Goal: Information Seeking & Learning: Learn about a topic

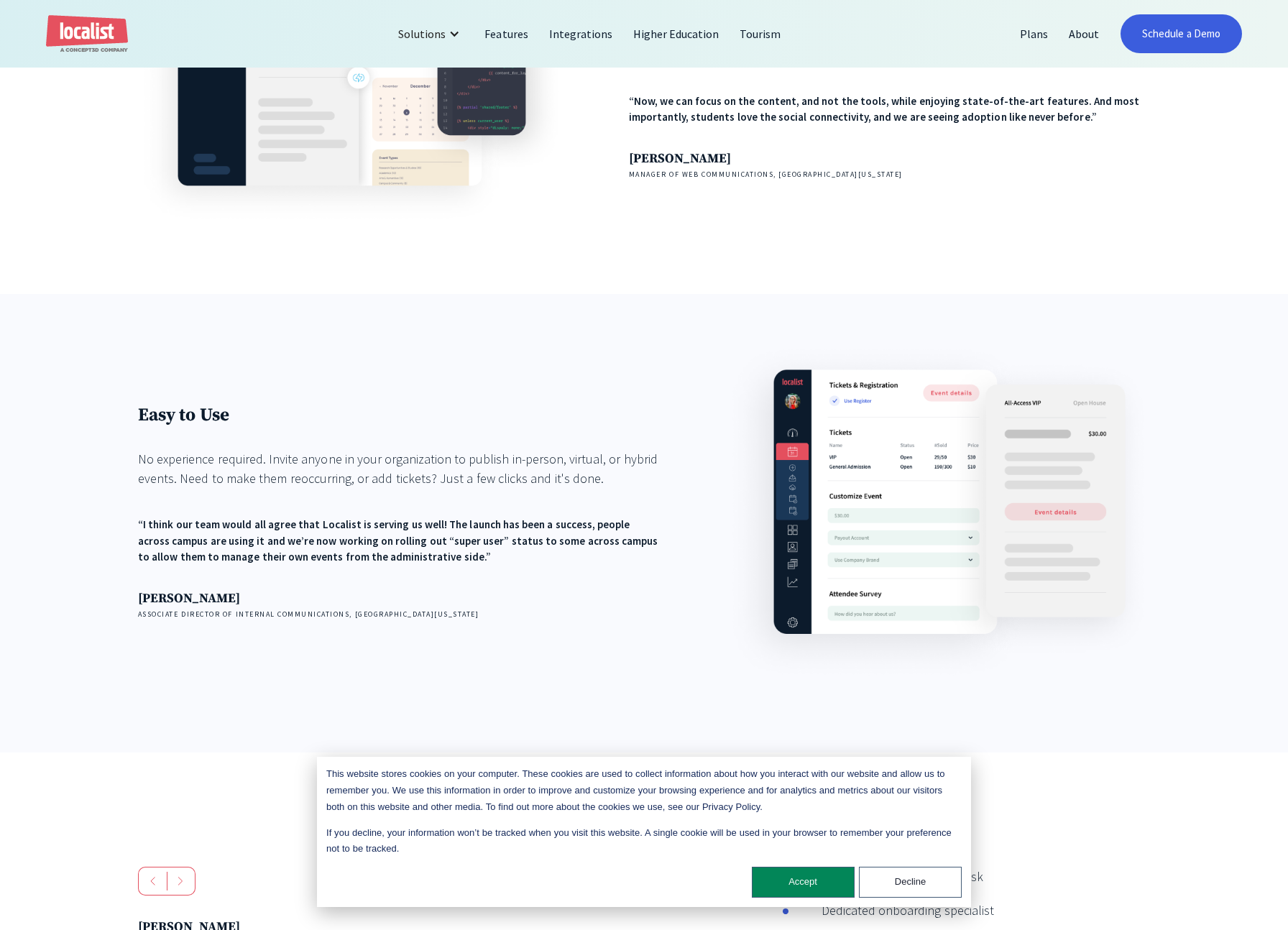
scroll to position [1725, 0]
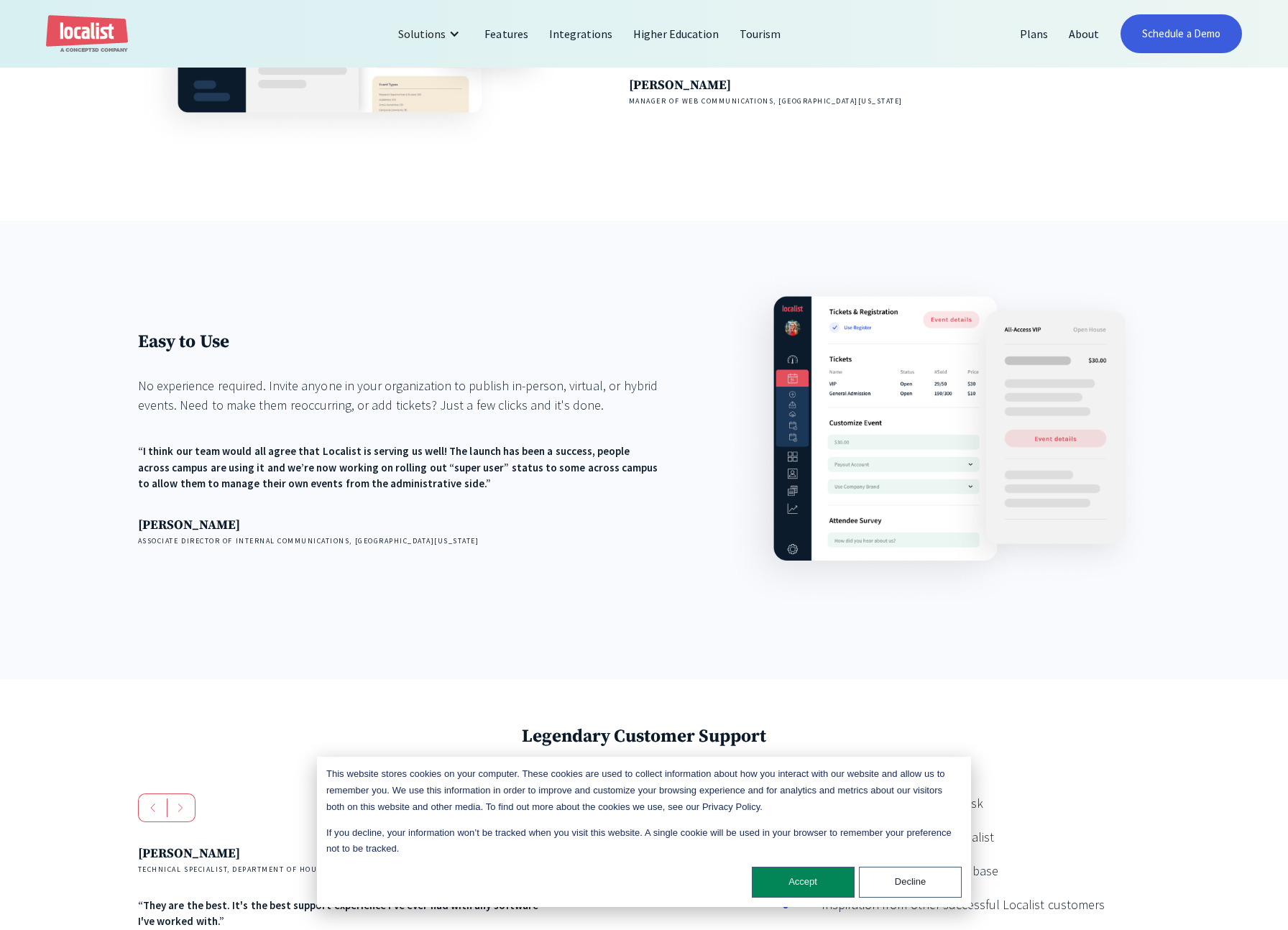
click at [1168, 465] on div "Easy to Use No experience required. Invite anyone in your organization to publi…" at bounding box center [644, 450] width 1288 height 459
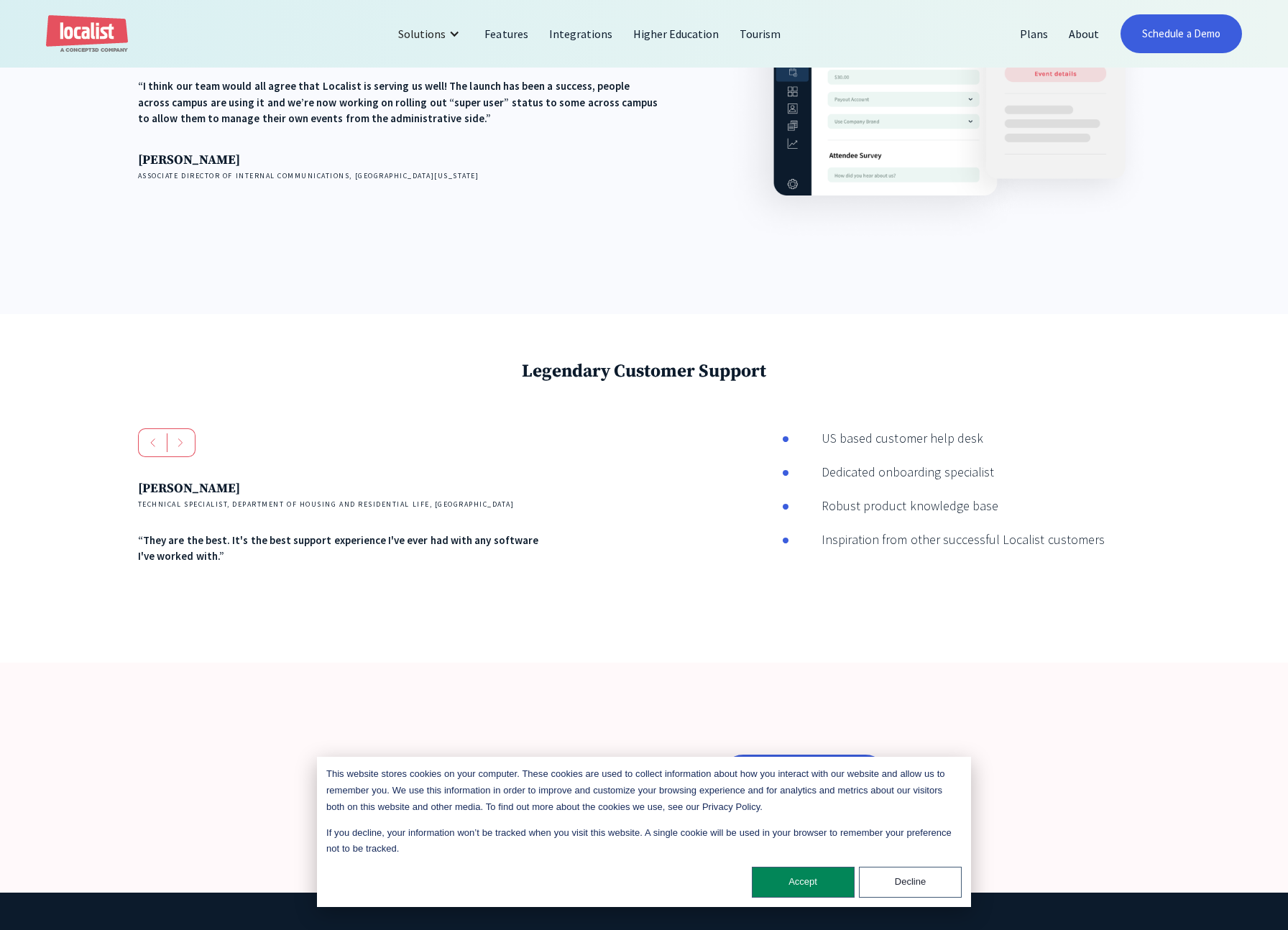
scroll to position [2101, 0]
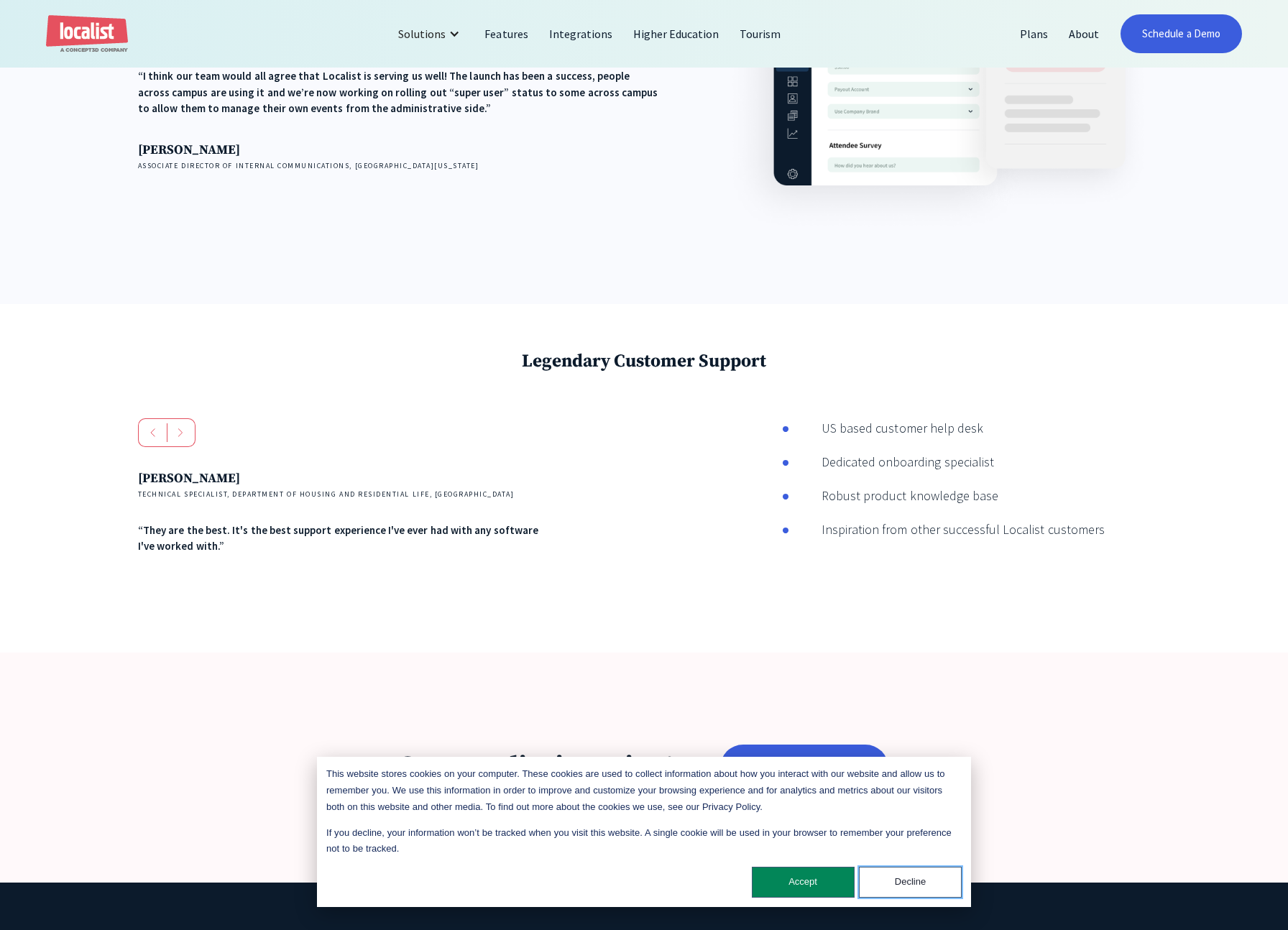
drag, startPoint x: 898, startPoint y: 877, endPoint x: 910, endPoint y: 870, distance: 13.9
click at [898, 877] on button "Decline" at bounding box center [910, 882] width 103 height 31
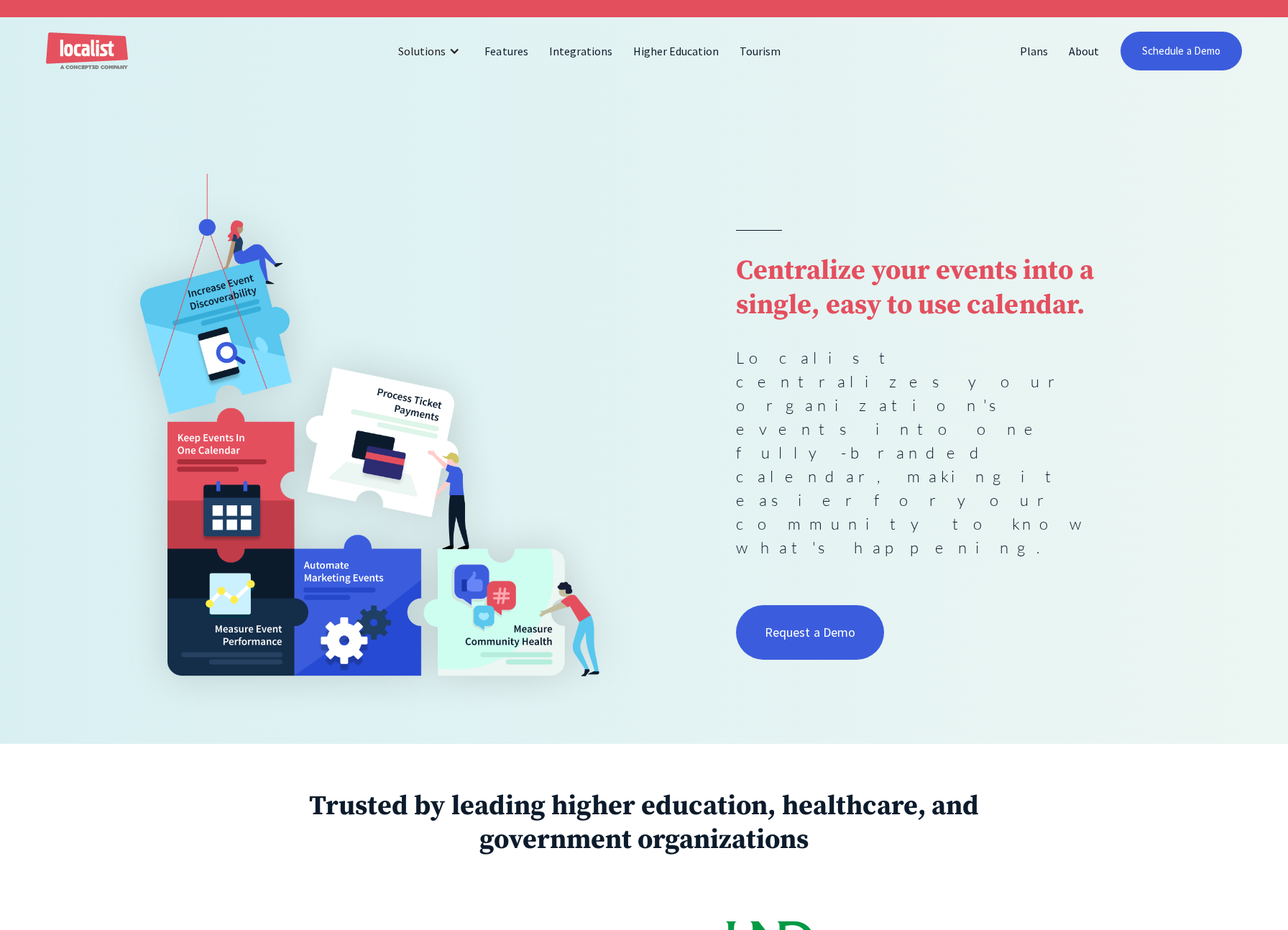
scroll to position [0, 0]
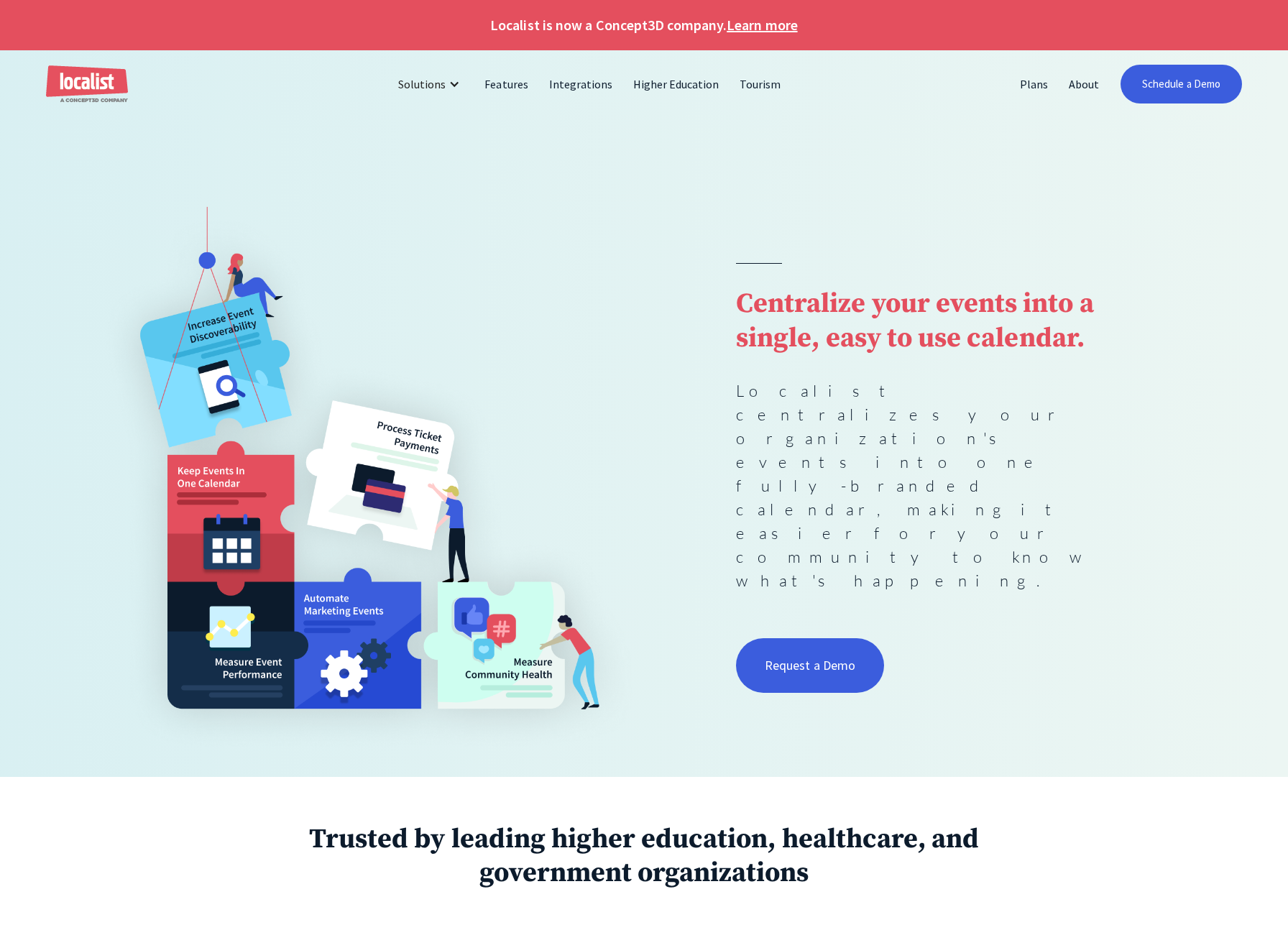
click at [1150, 568] on div "Centralize your events into a single, easy to use calendar. Localist centralize…" at bounding box center [644, 480] width 1104 height 547
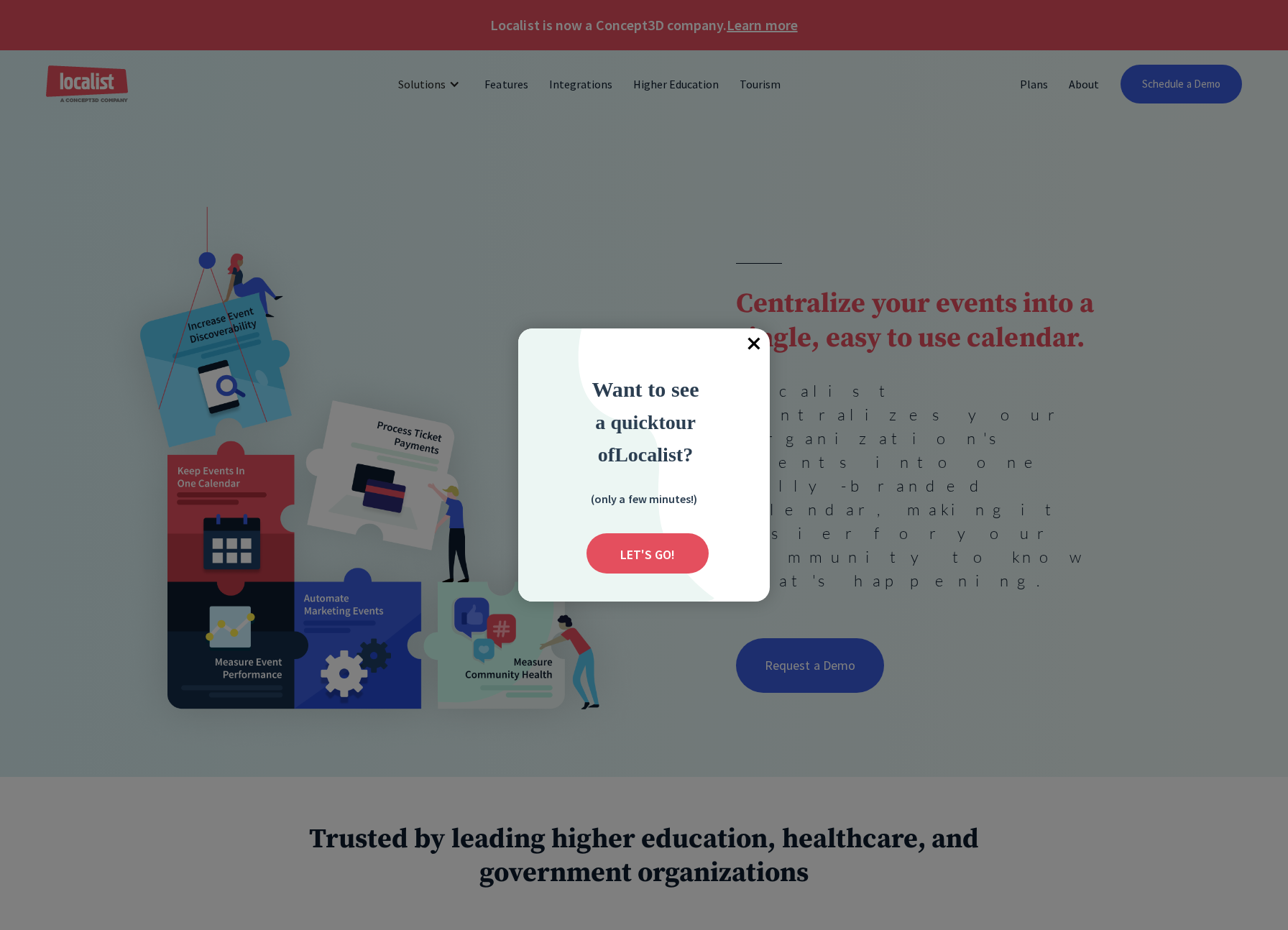
click at [1150, 568] on div at bounding box center [644, 465] width 1288 height 930
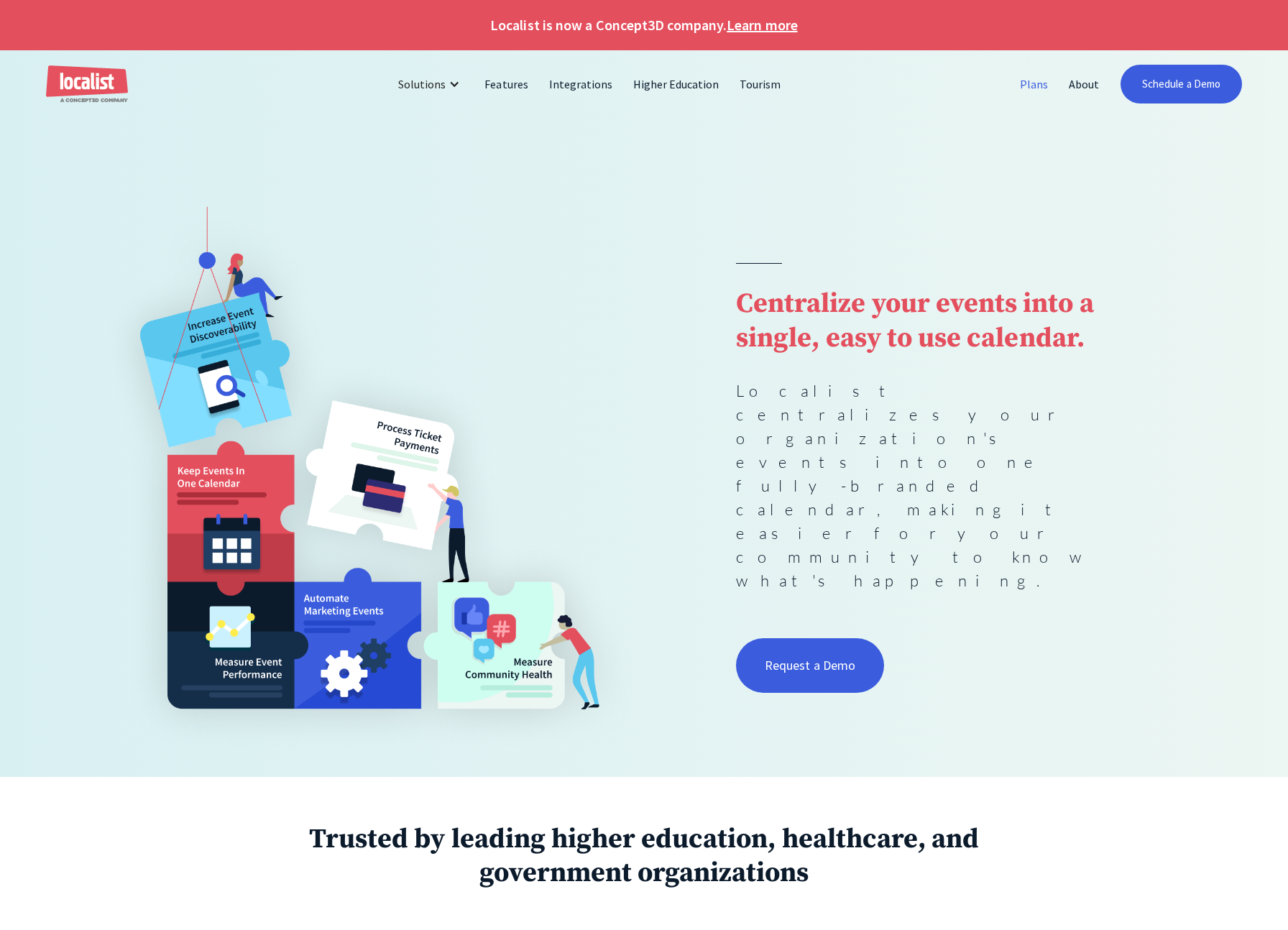
click at [1032, 85] on link "Plans" at bounding box center [1034, 84] width 49 height 34
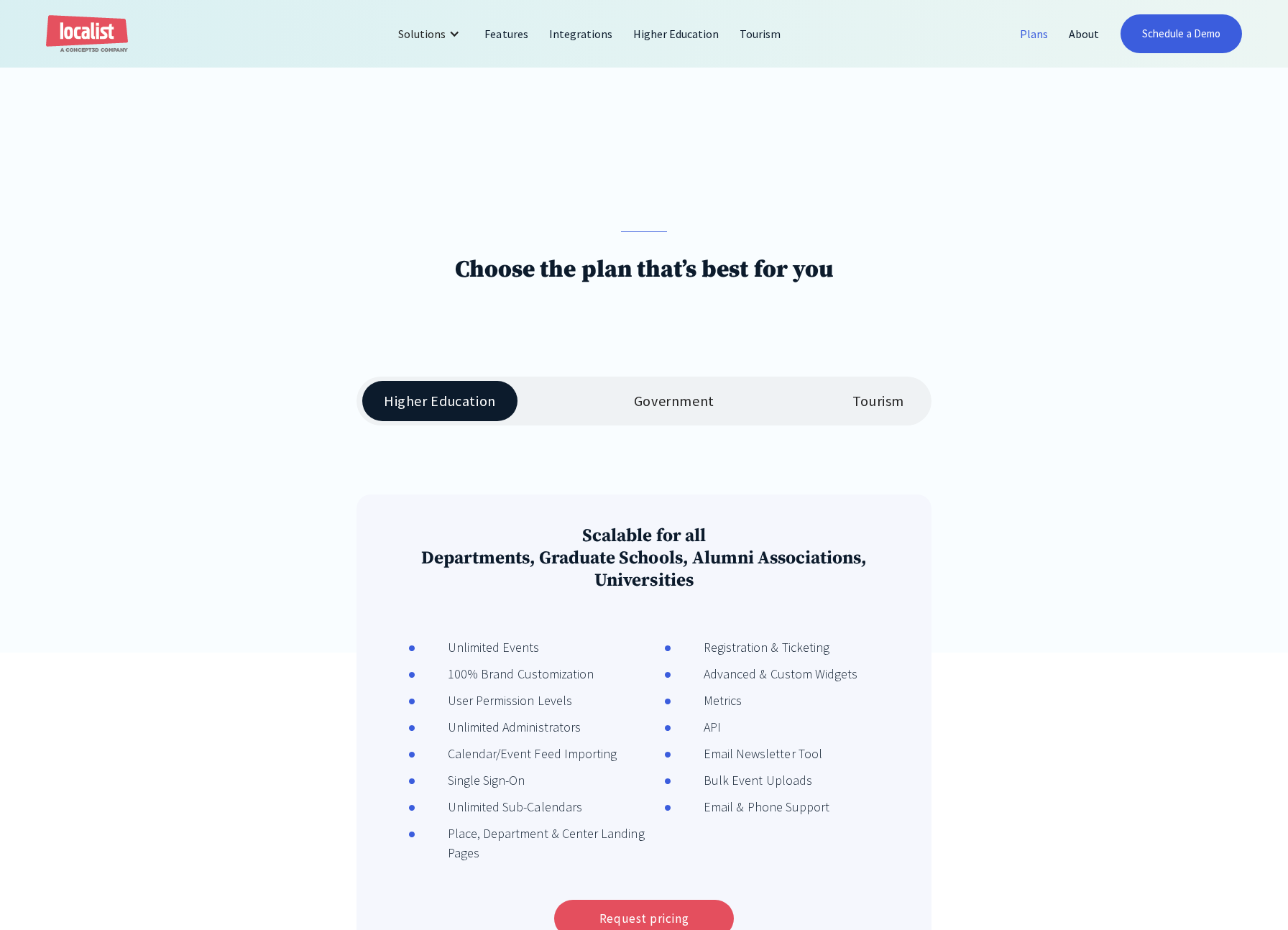
scroll to position [269, 0]
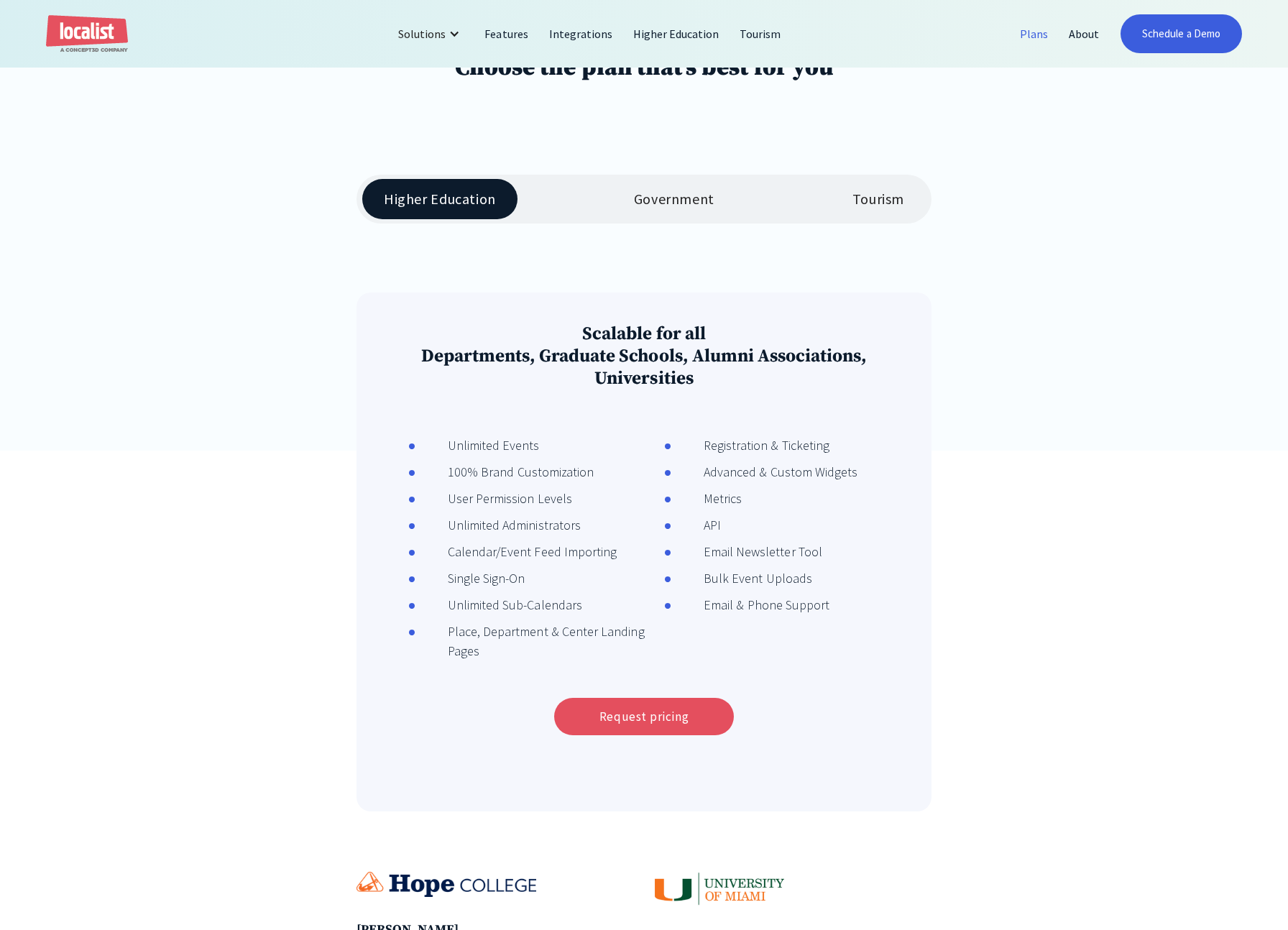
click at [696, 197] on div "Government" at bounding box center [674, 199] width 80 height 17
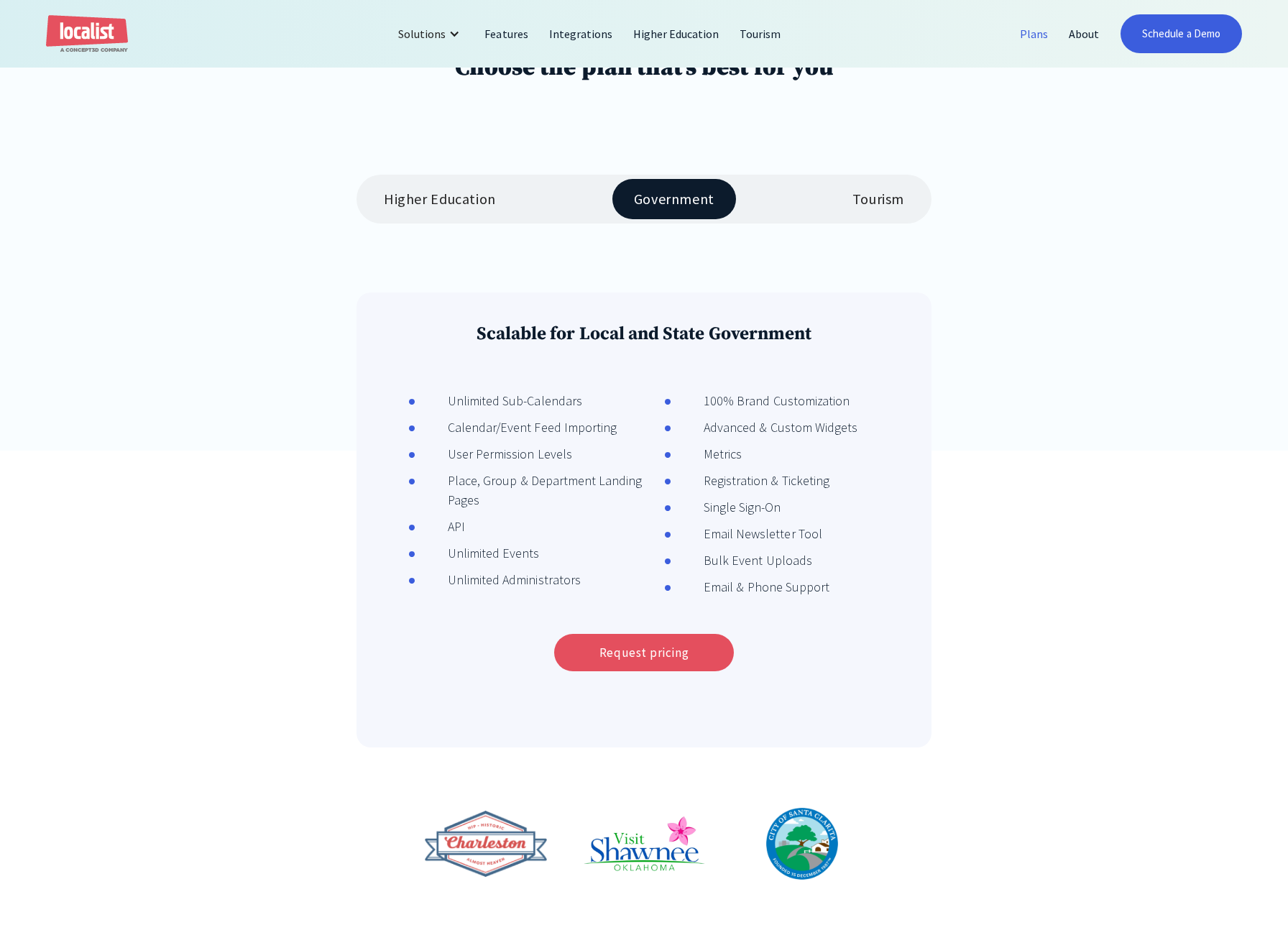
click at [890, 203] on div "Tourism" at bounding box center [878, 199] width 52 height 17
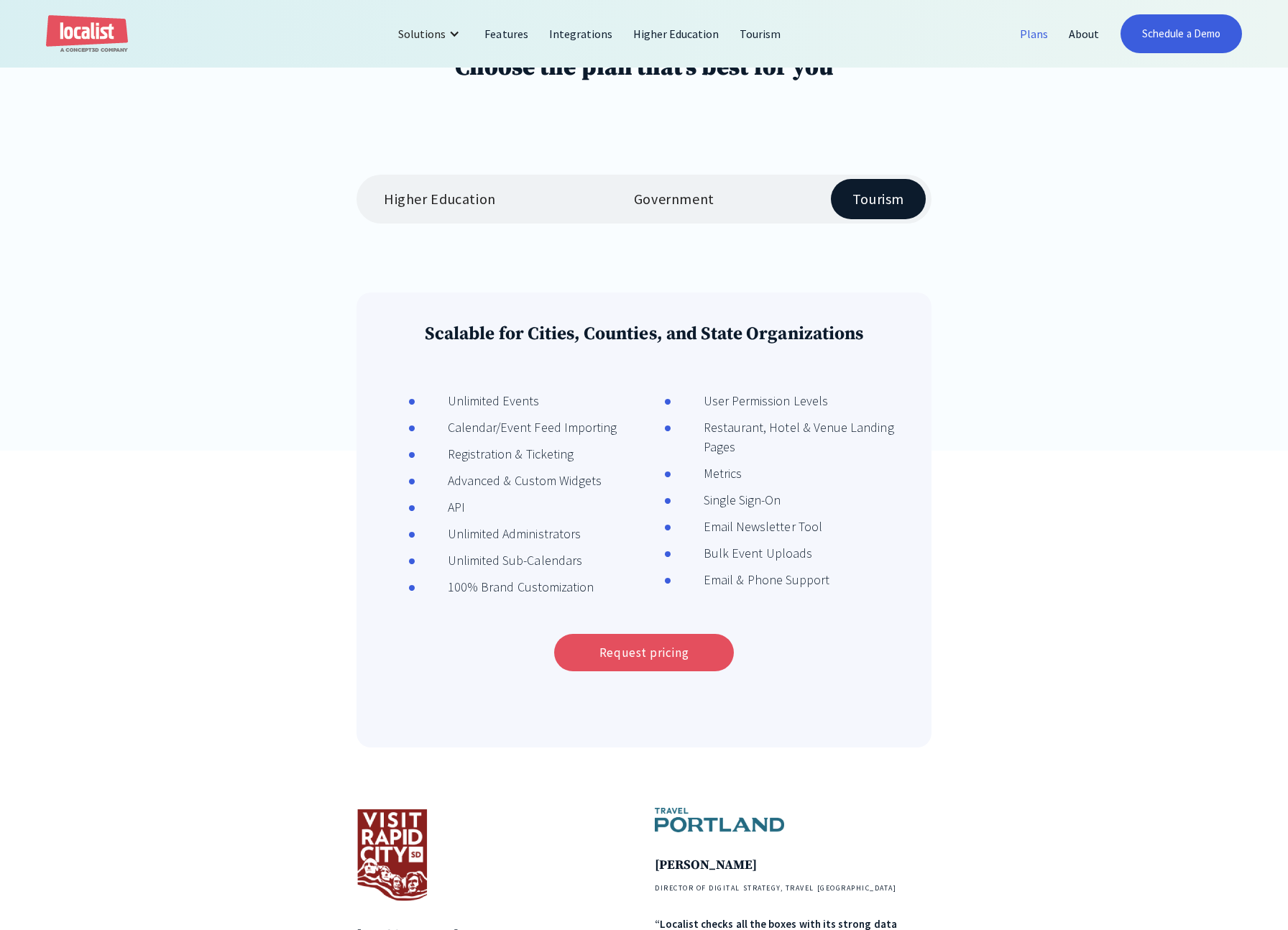
click at [455, 202] on div "Higher Education" at bounding box center [440, 199] width 112 height 17
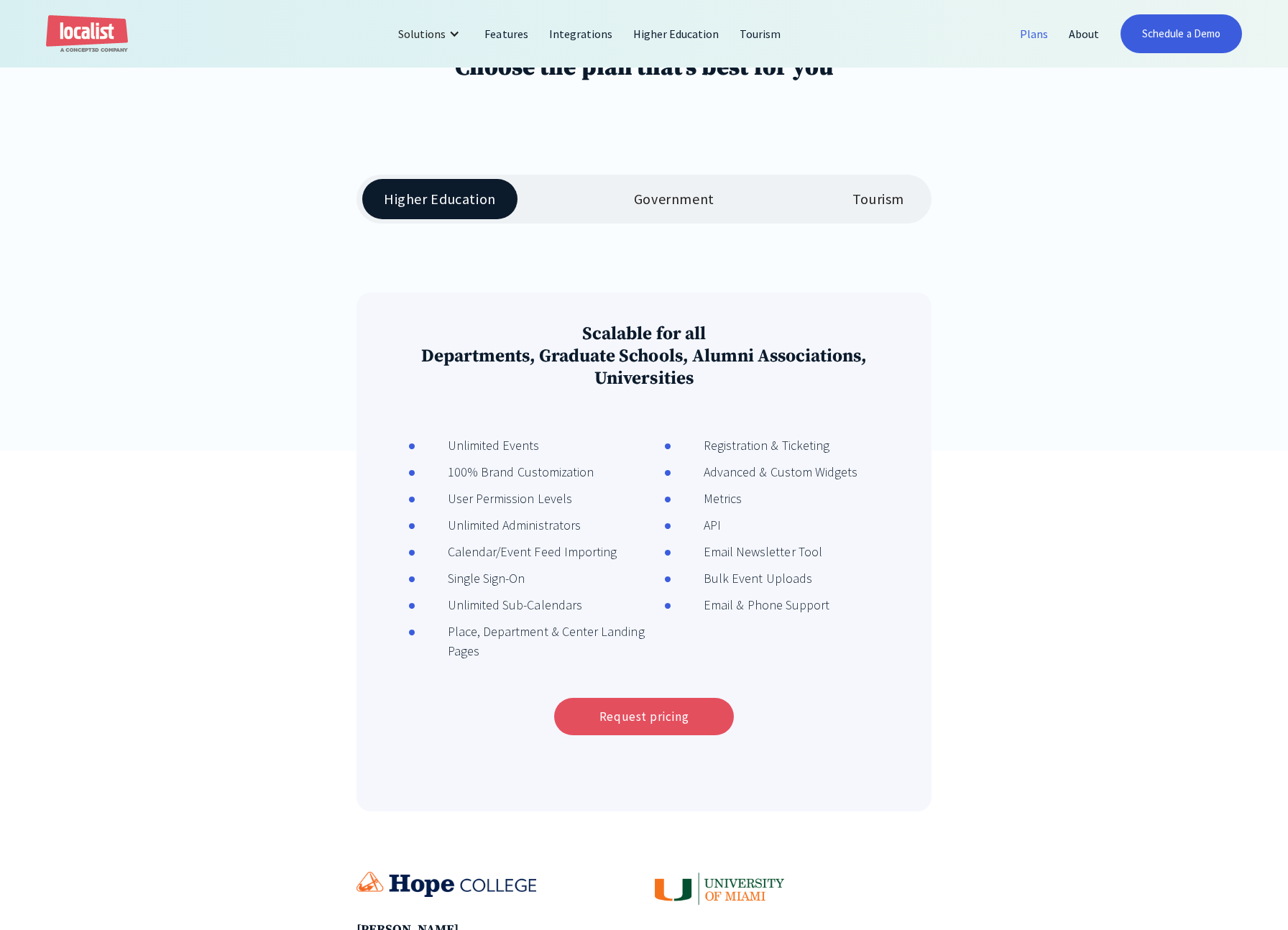
click at [57, 26] on img "home" at bounding box center [87, 34] width 82 height 38
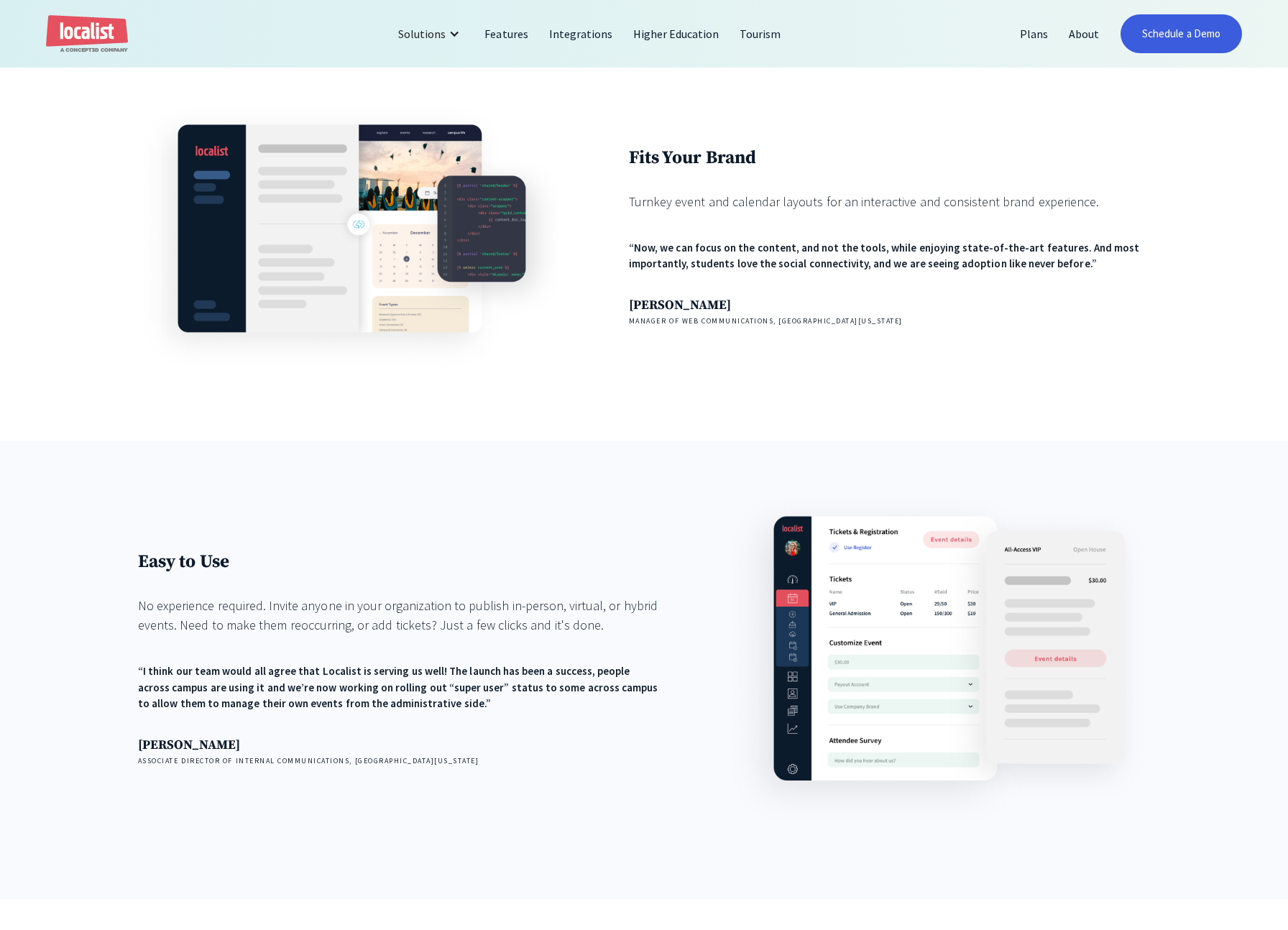
scroll to position [1414, 0]
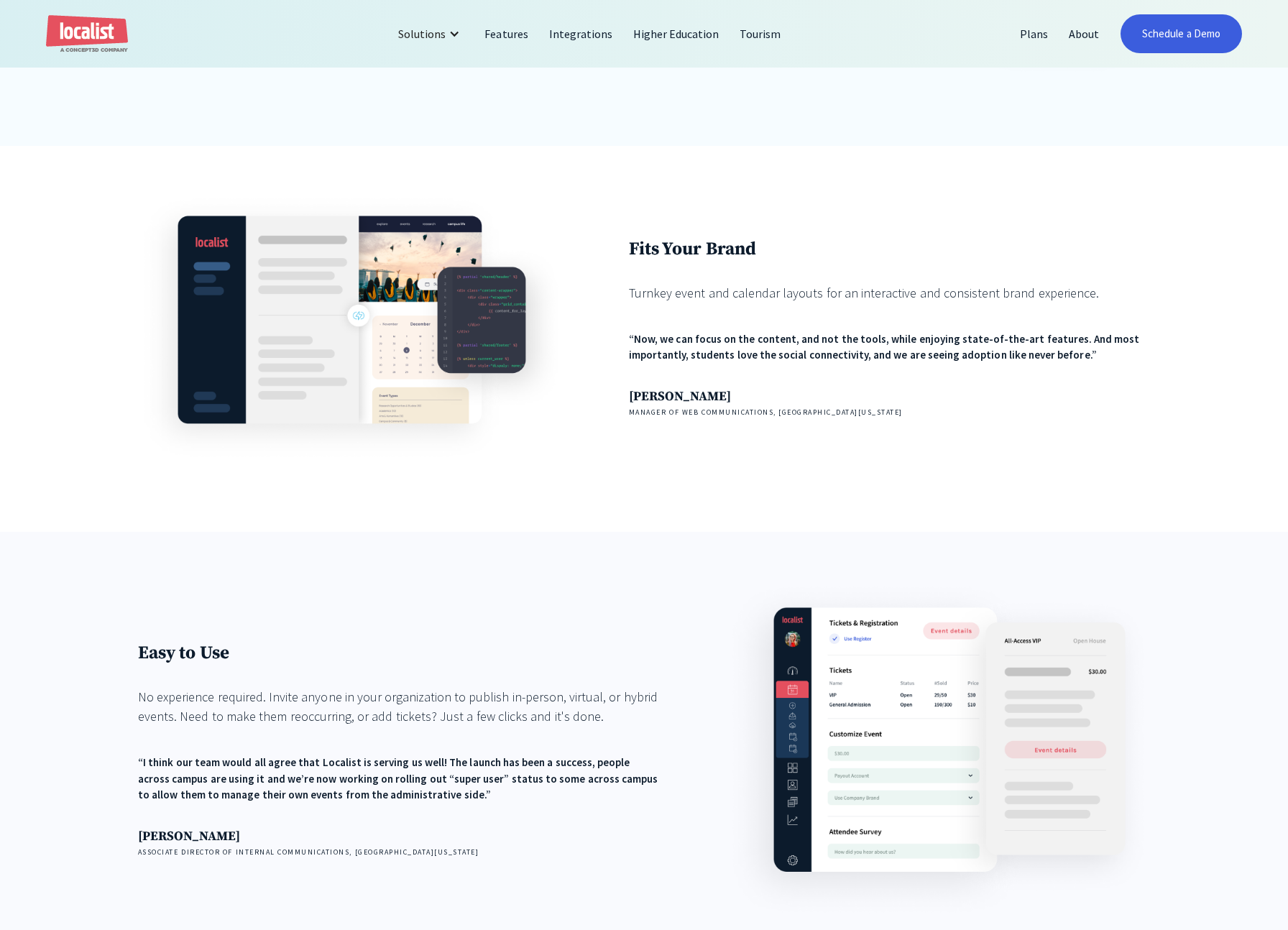
click at [1204, 274] on div "Fits Your Brand Turnkey event and calendar layouts for an interactive and consi…" at bounding box center [644, 339] width 1288 height 386
click at [1201, 274] on div "Fits Your Brand Turnkey event and calendar layouts for an interactive and consi…" at bounding box center [644, 339] width 1288 height 386
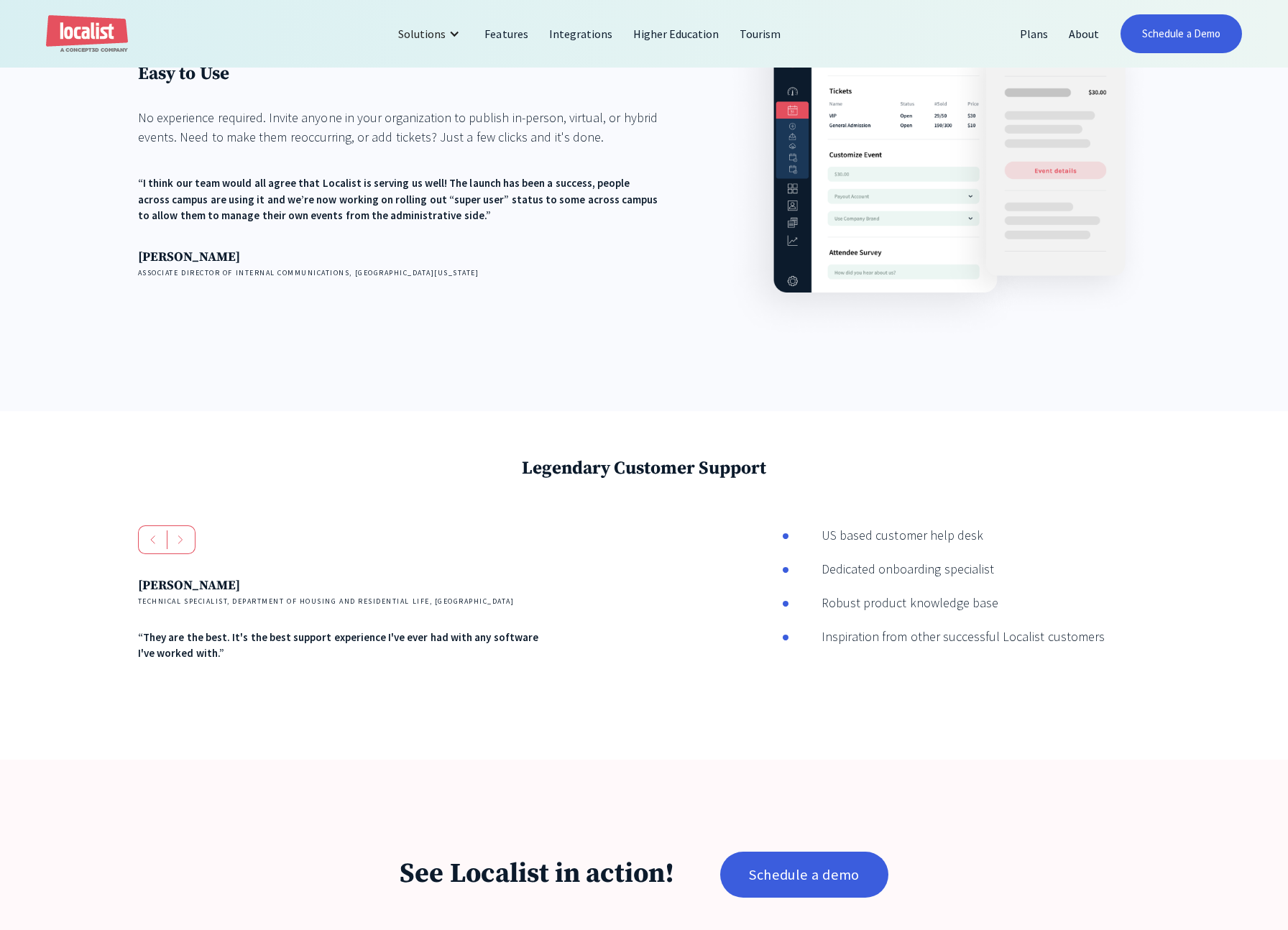
scroll to position [2119, 0]
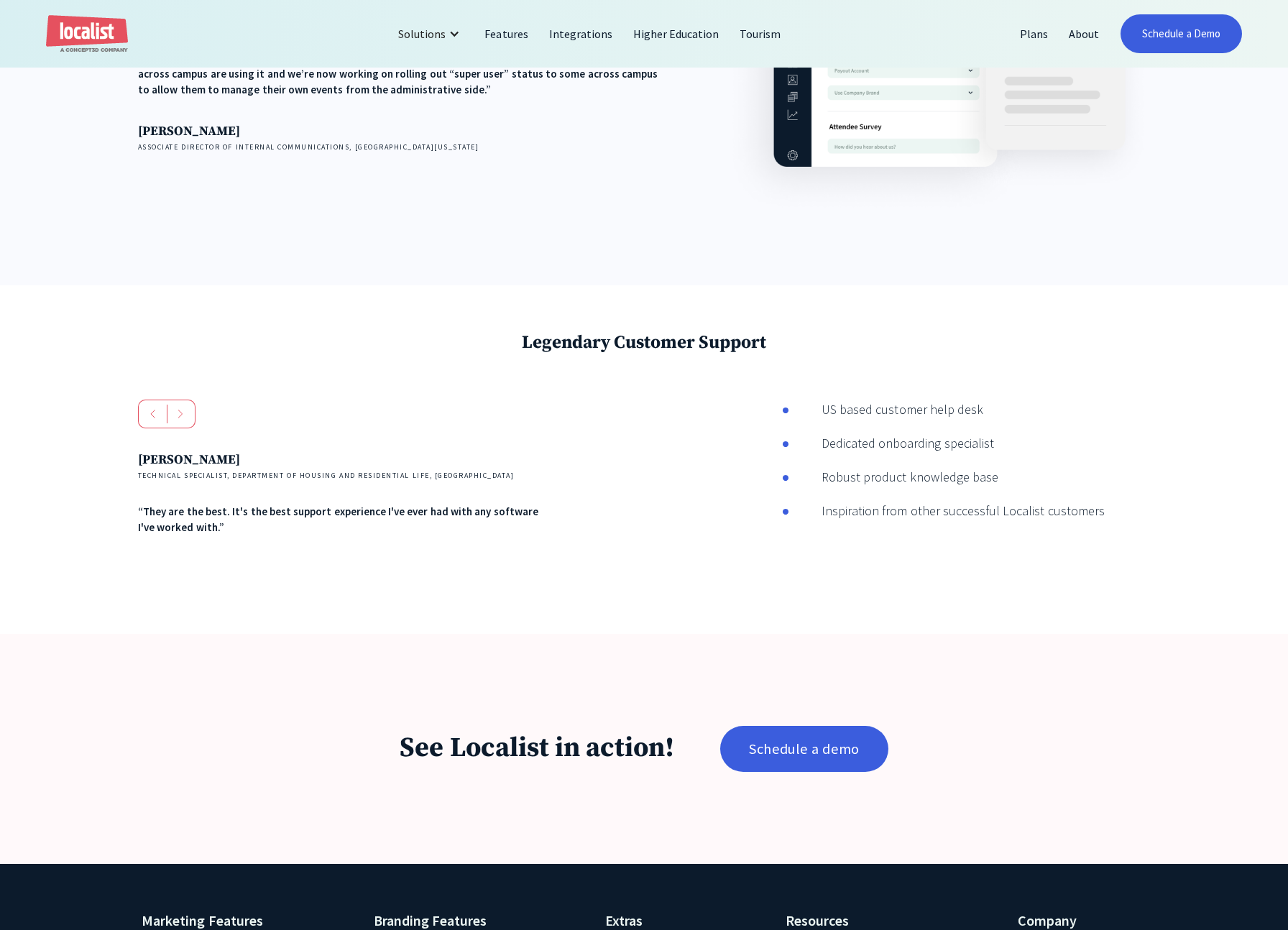
click at [1201, 274] on div "Easy to Use No experience required. Invite anyone in your organization to publi…" at bounding box center [644, 56] width 1288 height 459
click at [1013, 264] on div "Easy to Use No experience required. Invite anyone in your organization to publi…" at bounding box center [644, 56] width 1288 height 459
click at [1036, 743] on div "See Localist in action! Schedule a demo" at bounding box center [644, 749] width 1104 height 46
